Goal: Task Accomplishment & Management: Use online tool/utility

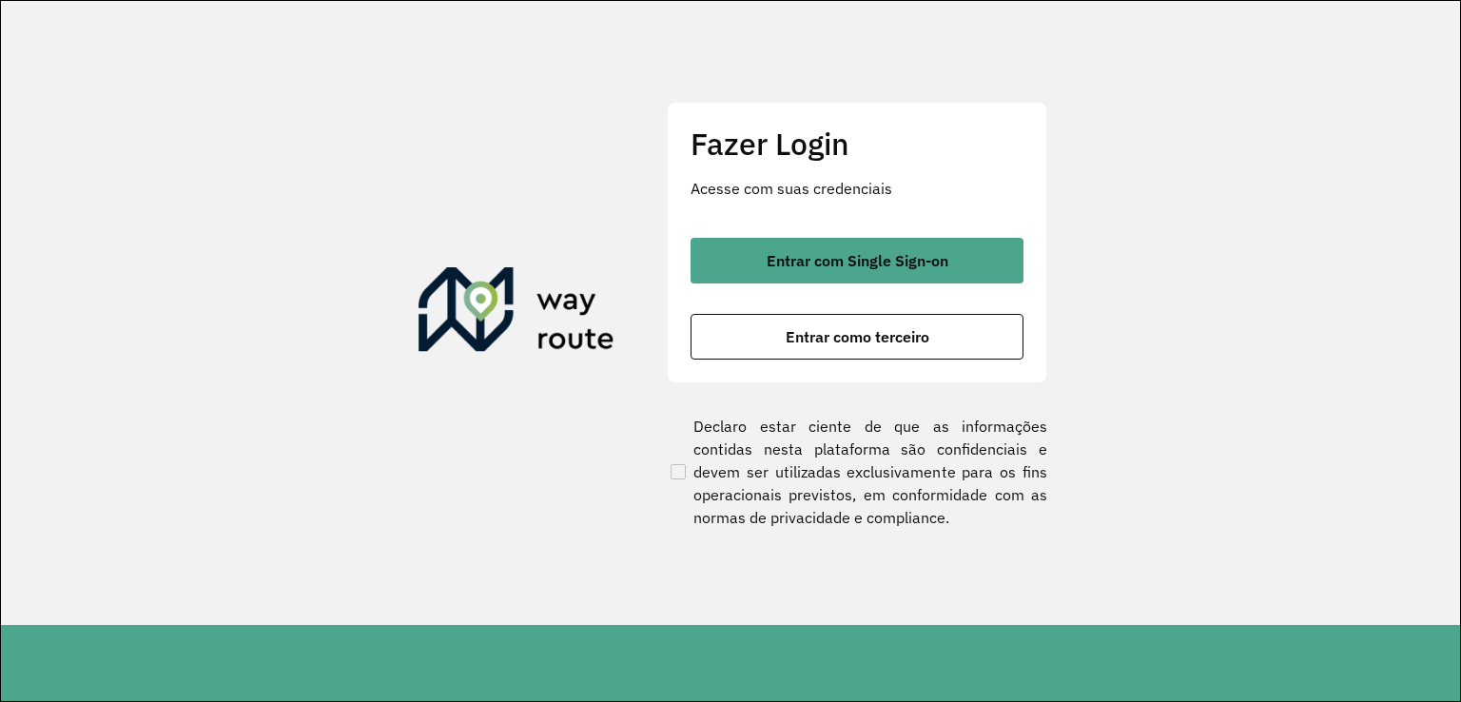
click at [753, 308] on div "Entrar com Single Sign-on Entrar como terceiro" at bounding box center [857, 299] width 333 height 122
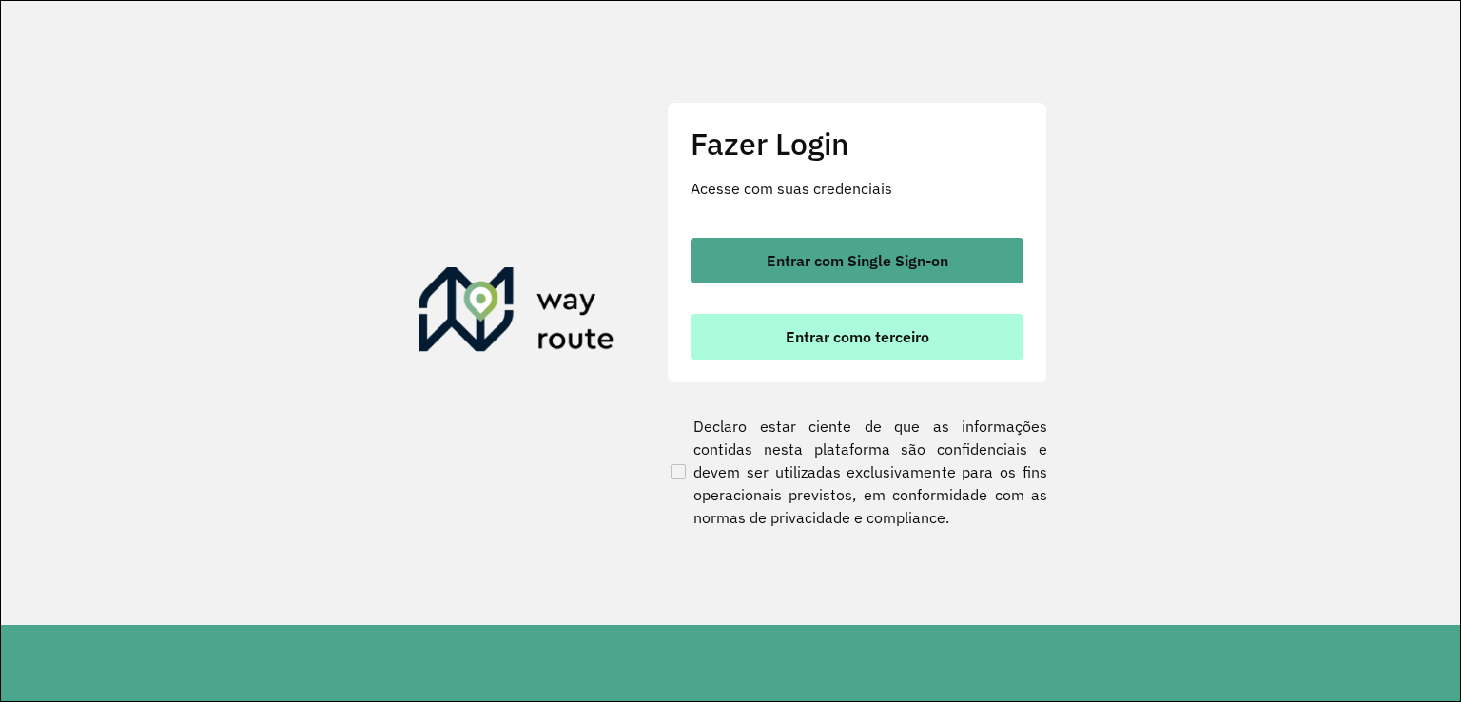
drag, startPoint x: 760, startPoint y: 339, endPoint x: 750, endPoint y: 336, distance: 9.9
click at [757, 338] on button "Entrar como terceiro" at bounding box center [857, 337] width 333 height 46
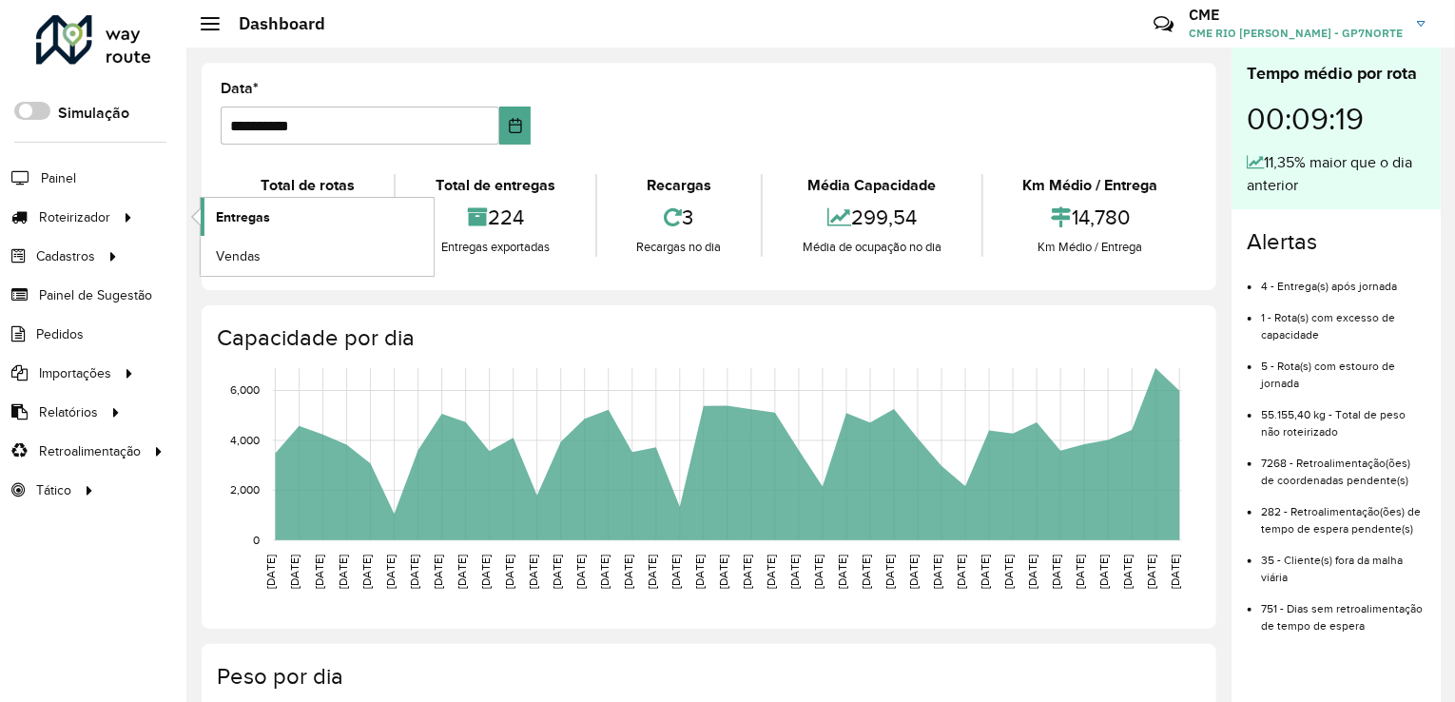
click at [405, 212] on link "Entregas" at bounding box center [317, 217] width 233 height 38
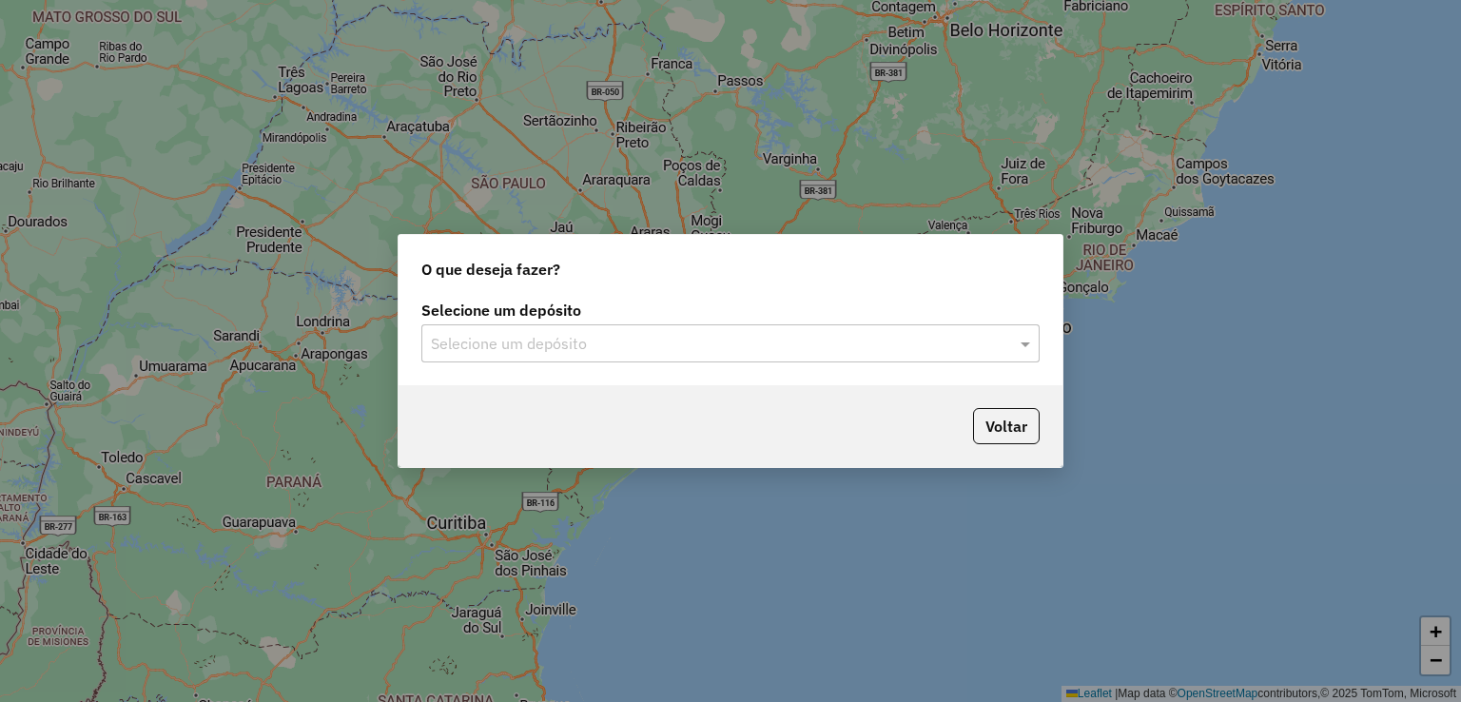
click at [643, 336] on input "text" at bounding box center [711, 344] width 561 height 23
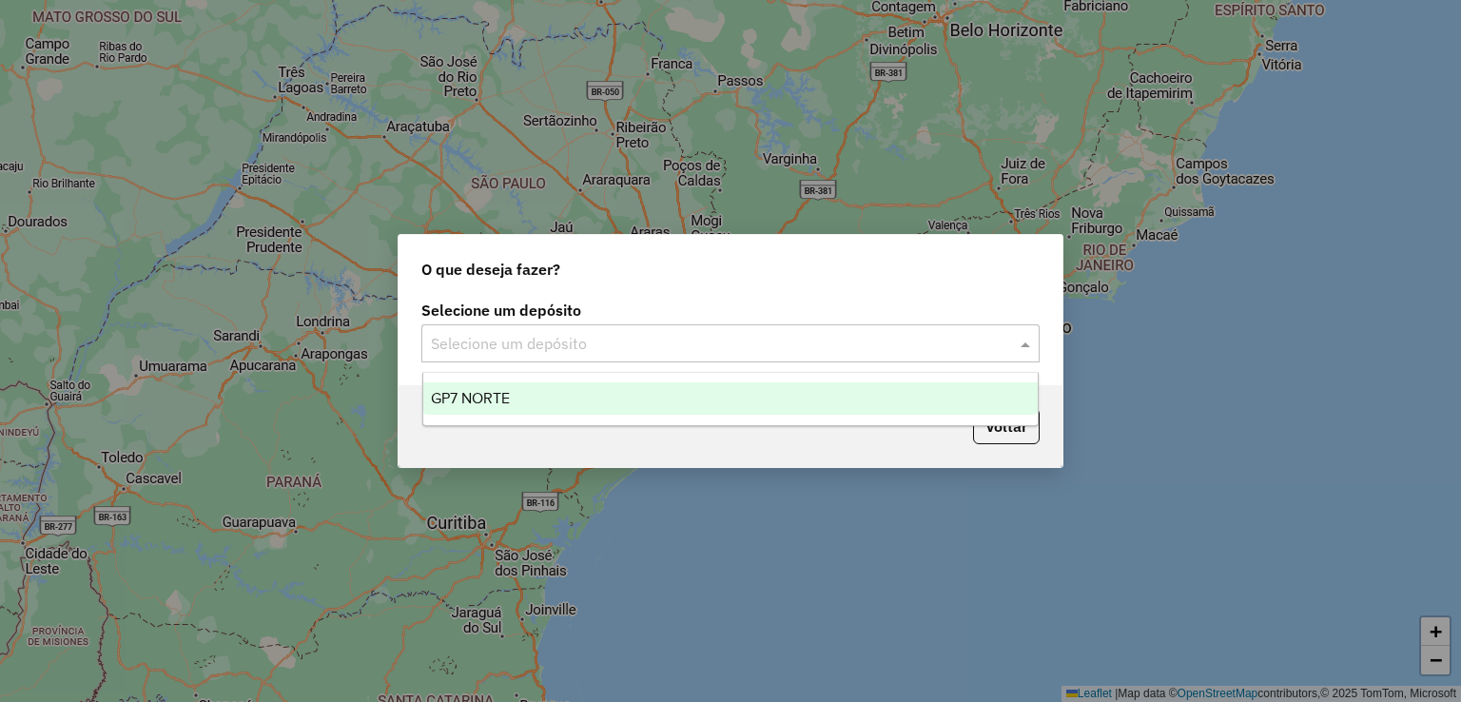
click at [620, 392] on div "GP7 NORTE" at bounding box center [730, 398] width 615 height 32
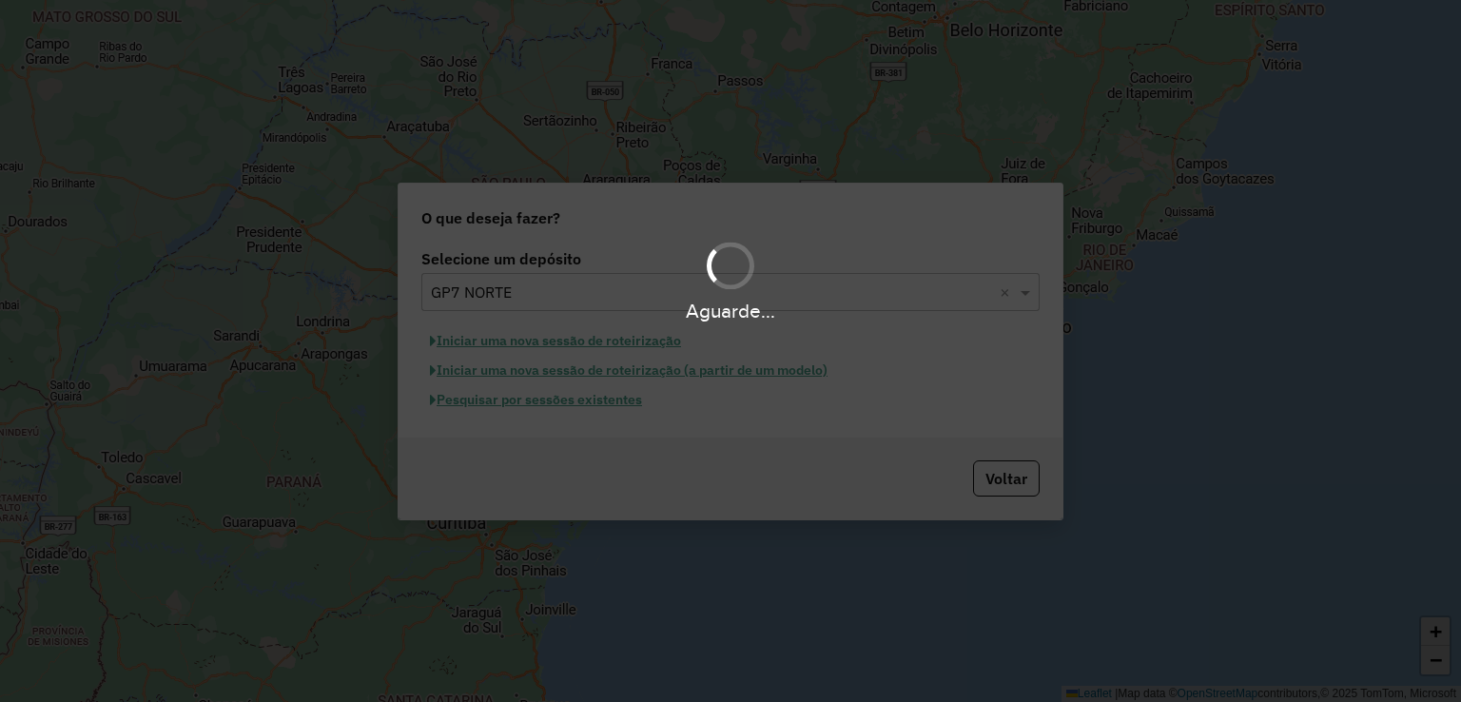
click at [586, 404] on div "Aguarde..." at bounding box center [730, 351] width 1461 height 702
click at [586, 404] on button "Pesquisar por sessões existentes" at bounding box center [535, 399] width 229 height 29
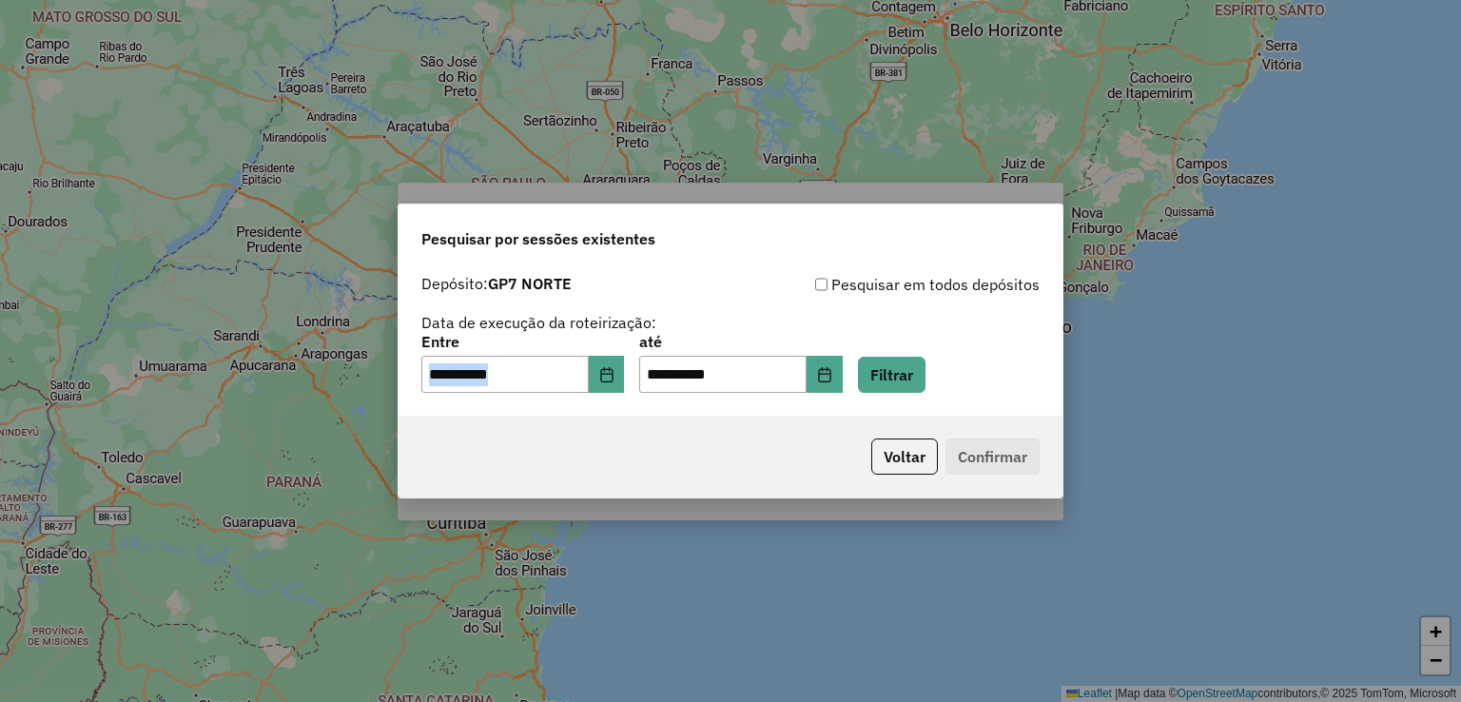
click at [586, 404] on div "**********" at bounding box center [731, 340] width 664 height 151
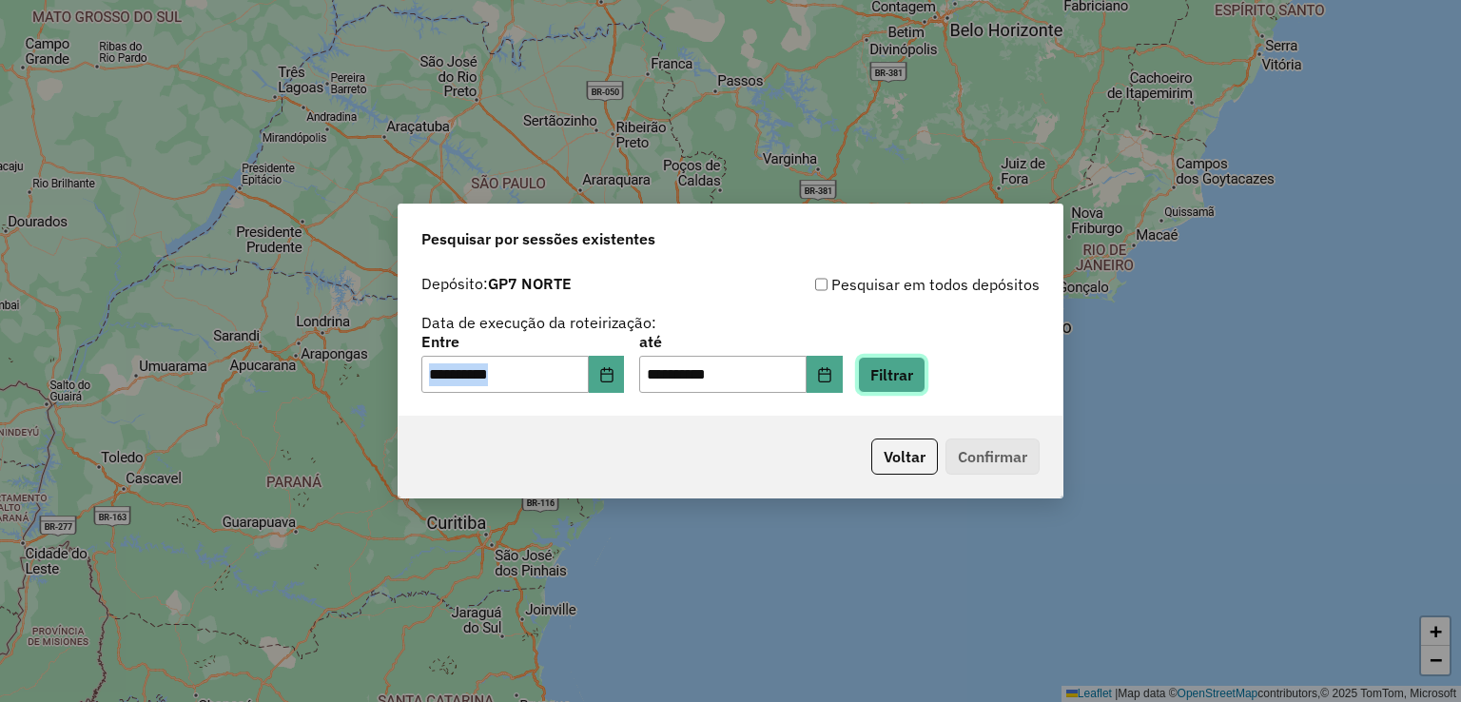
click at [886, 362] on button "Filtrar" at bounding box center [892, 375] width 68 height 36
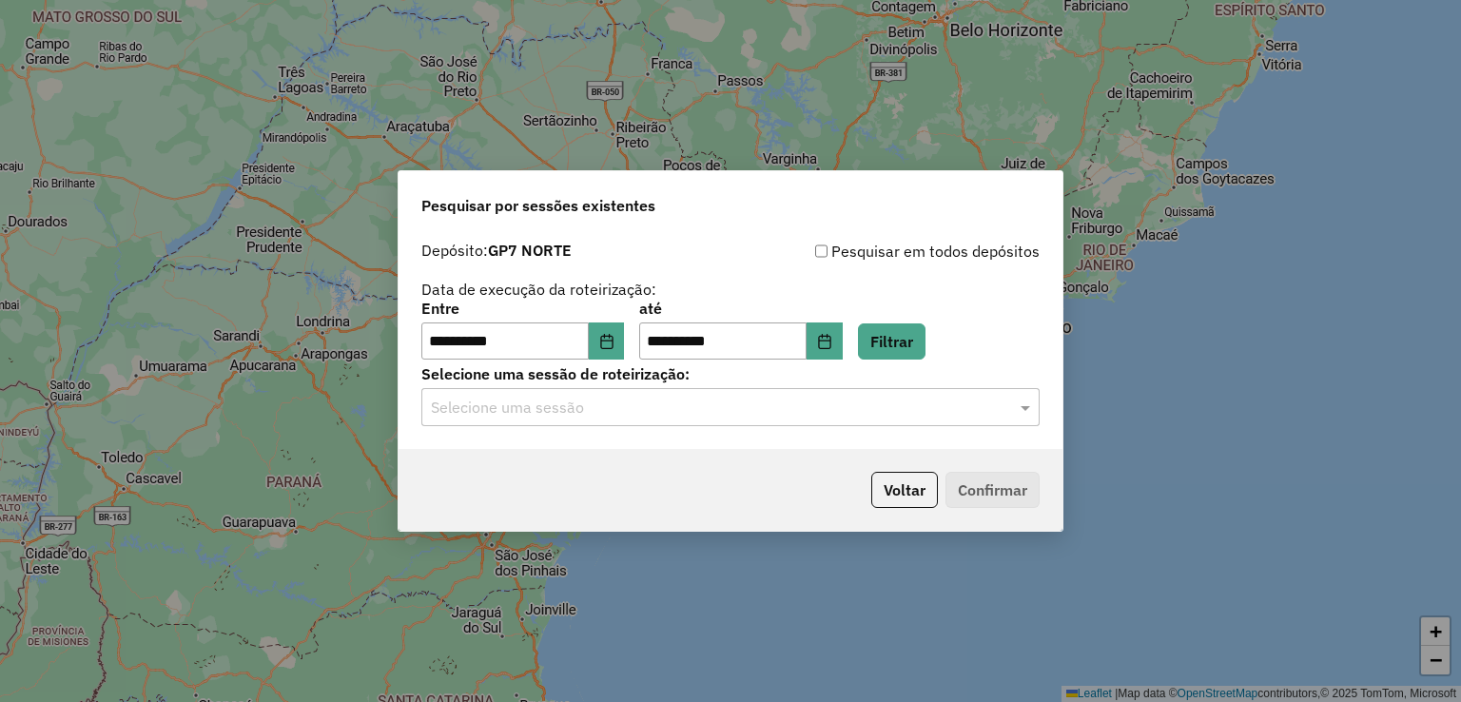
click at [815, 402] on input "text" at bounding box center [711, 408] width 561 height 23
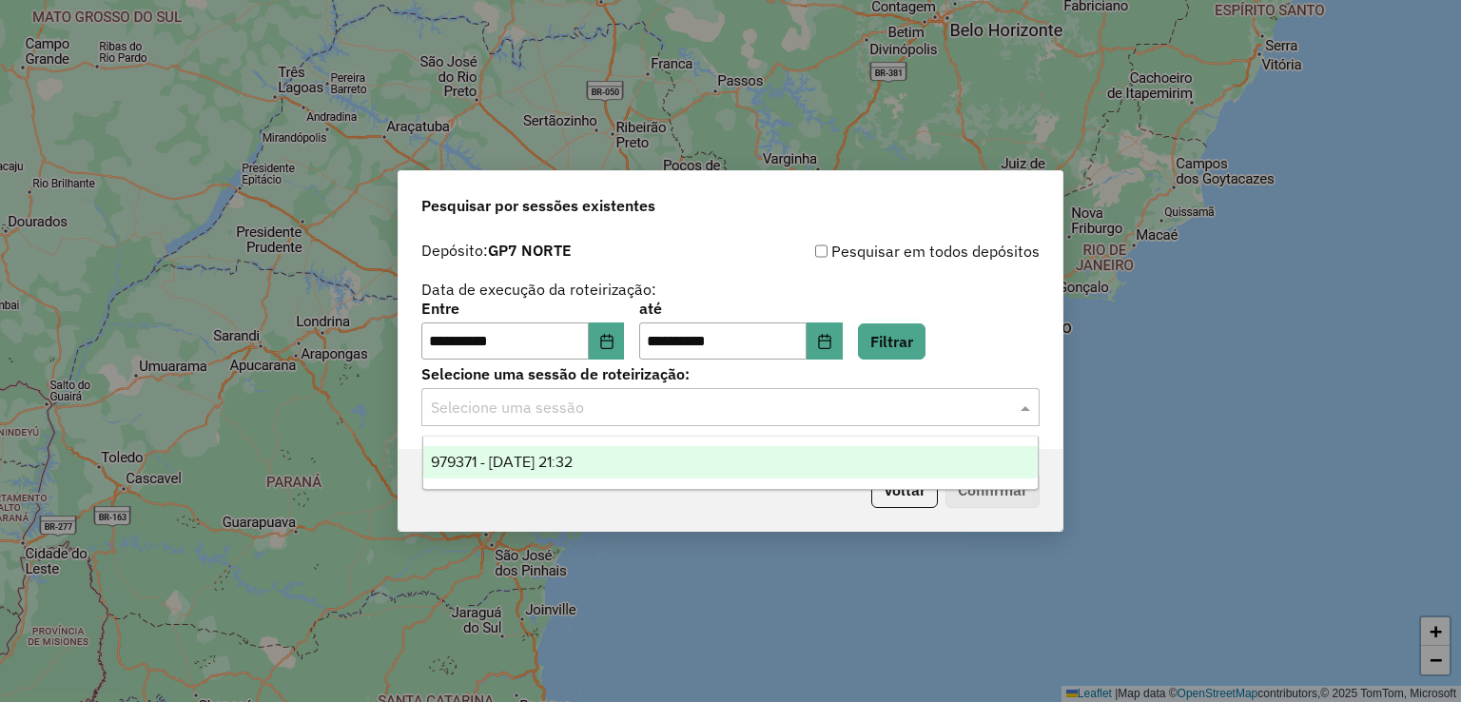
click at [815, 404] on input "text" at bounding box center [711, 408] width 561 height 23
click at [800, 462] on div "979371 - 14/08/2025 21:32" at bounding box center [730, 462] width 615 height 32
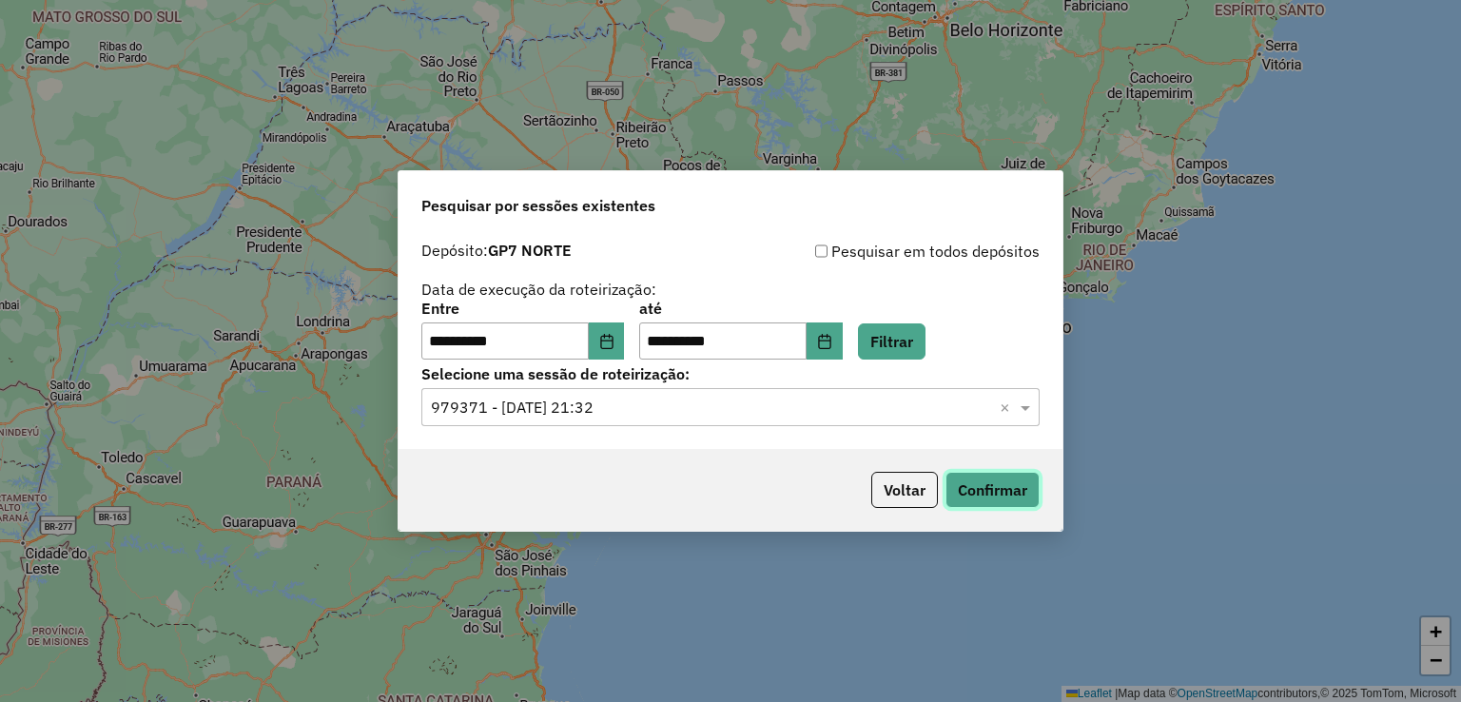
click at [1005, 501] on button "Confirmar" at bounding box center [992, 490] width 94 height 36
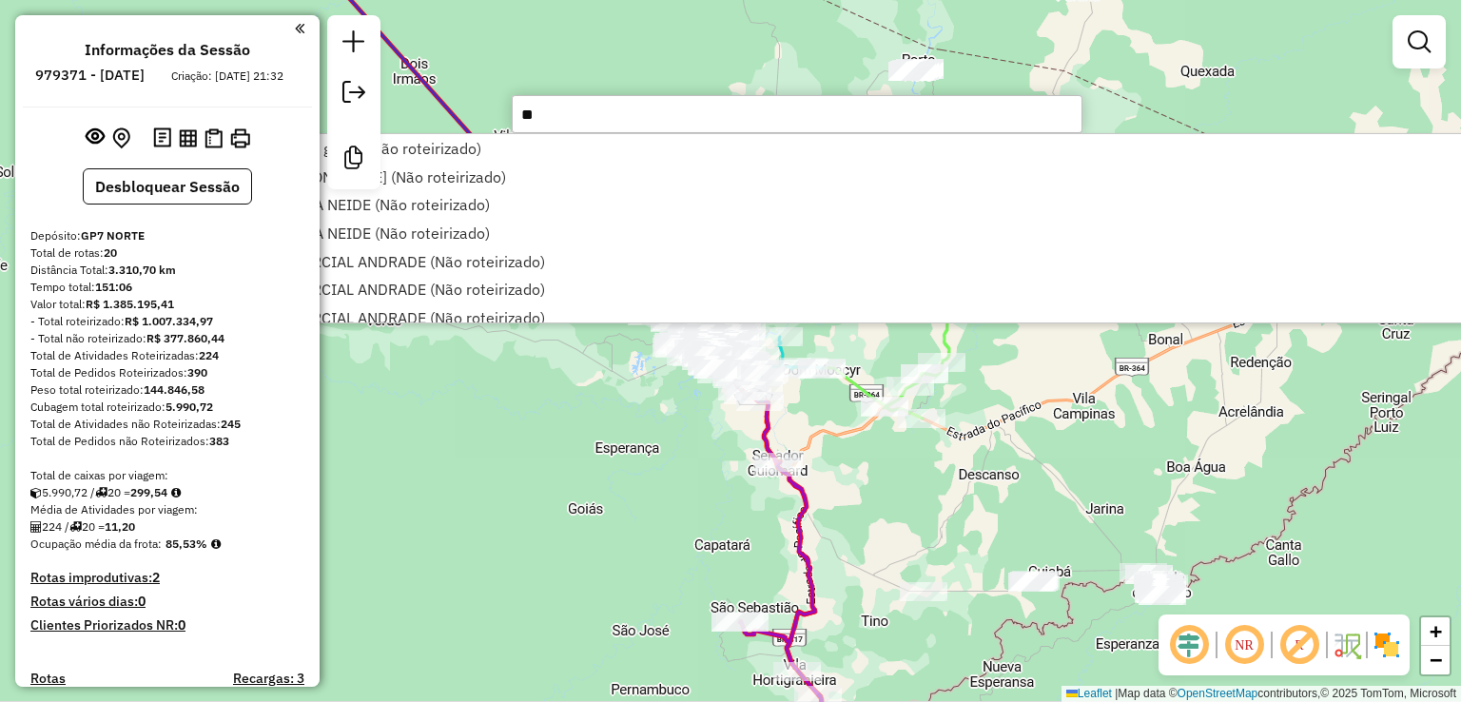
type input "*"
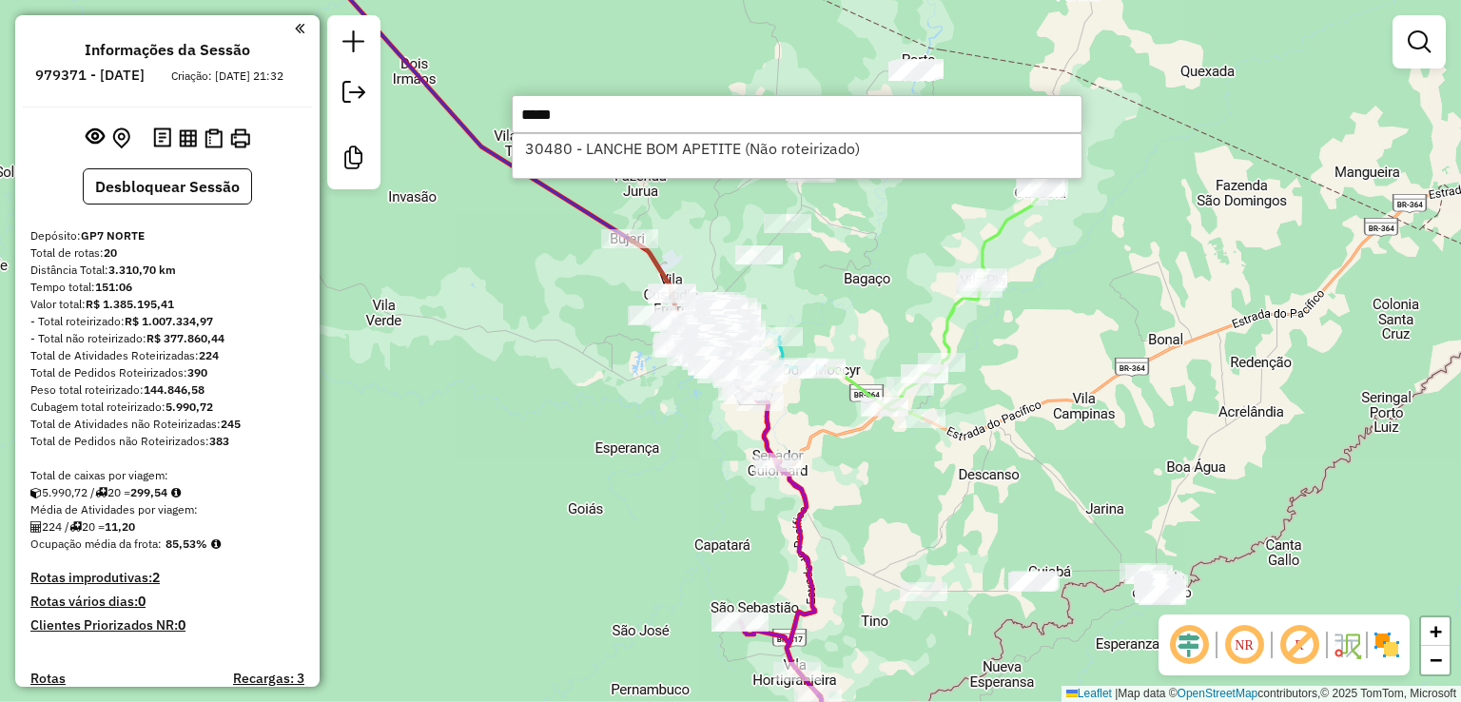
drag, startPoint x: 729, startPoint y: 122, endPoint x: 727, endPoint y: 149, distance: 27.6
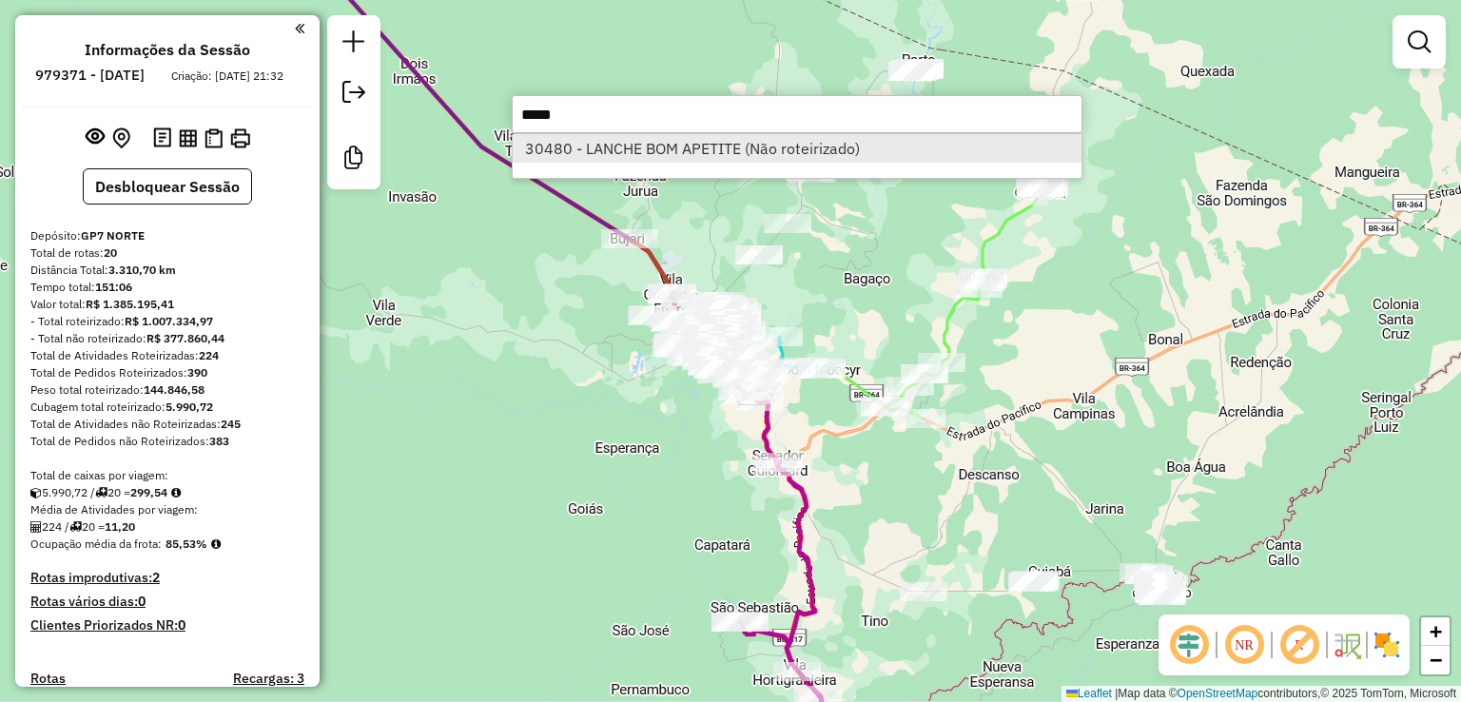
click at [729, 123] on input "*****" at bounding box center [797, 114] width 571 height 38
type input "*****"
click at [727, 149] on li "30480 - LANCHE BOM APETITE (Não roteirizado)" at bounding box center [797, 148] width 569 height 29
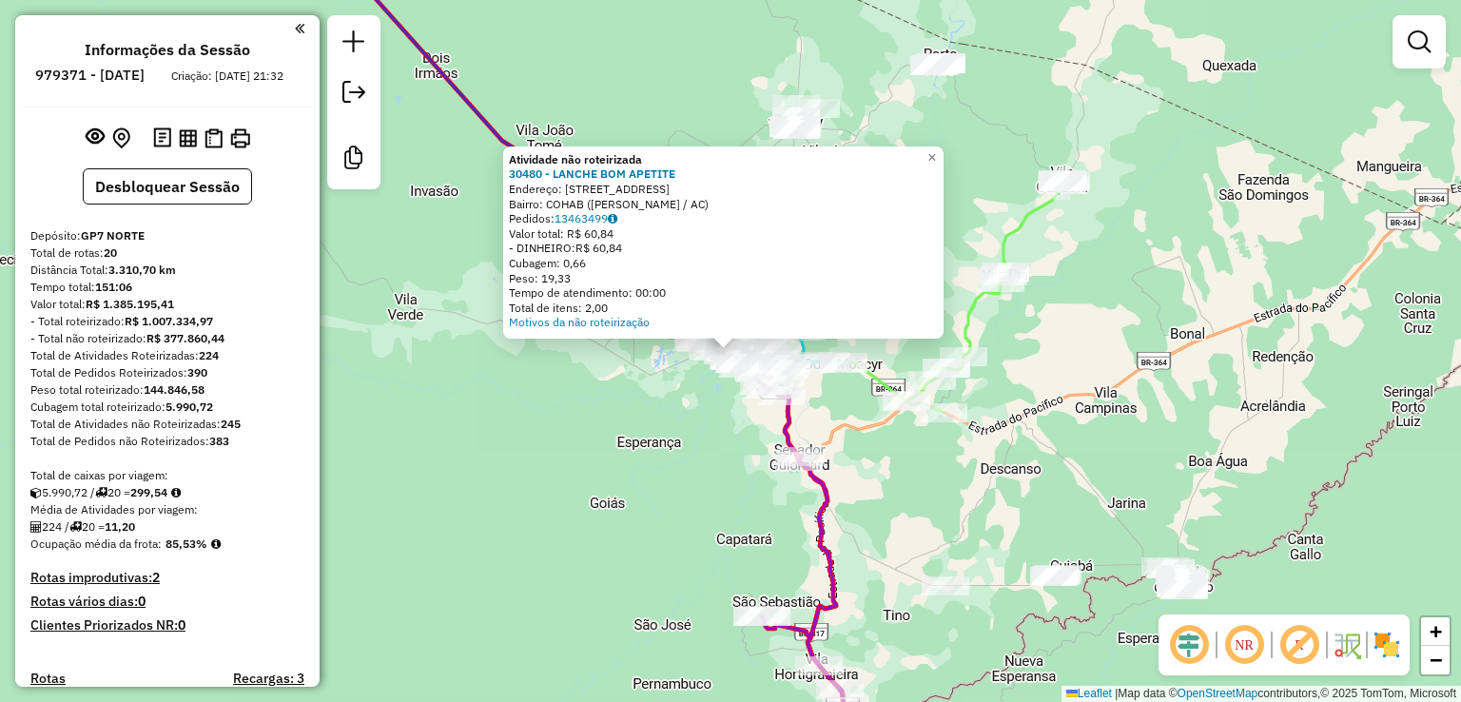
click at [605, 394] on div "Atividade não roteirizada 30480 - LANCHE BOM APETITE Endereço: RUA MARANHAO 451…" at bounding box center [730, 351] width 1461 height 702
